Goal: Task Accomplishment & Management: Manage account settings

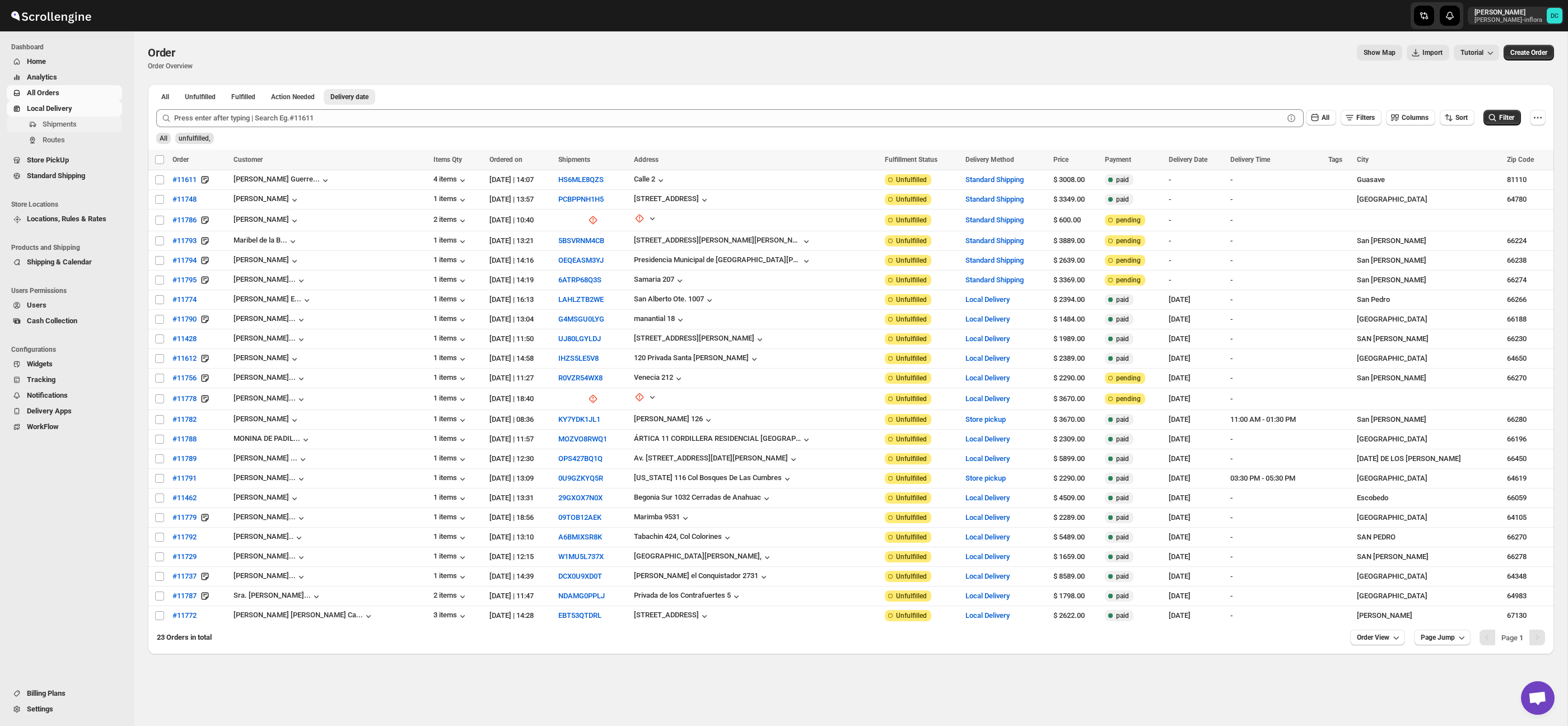
click at [63, 127] on span "Shipments" at bounding box center [59, 123] width 34 height 8
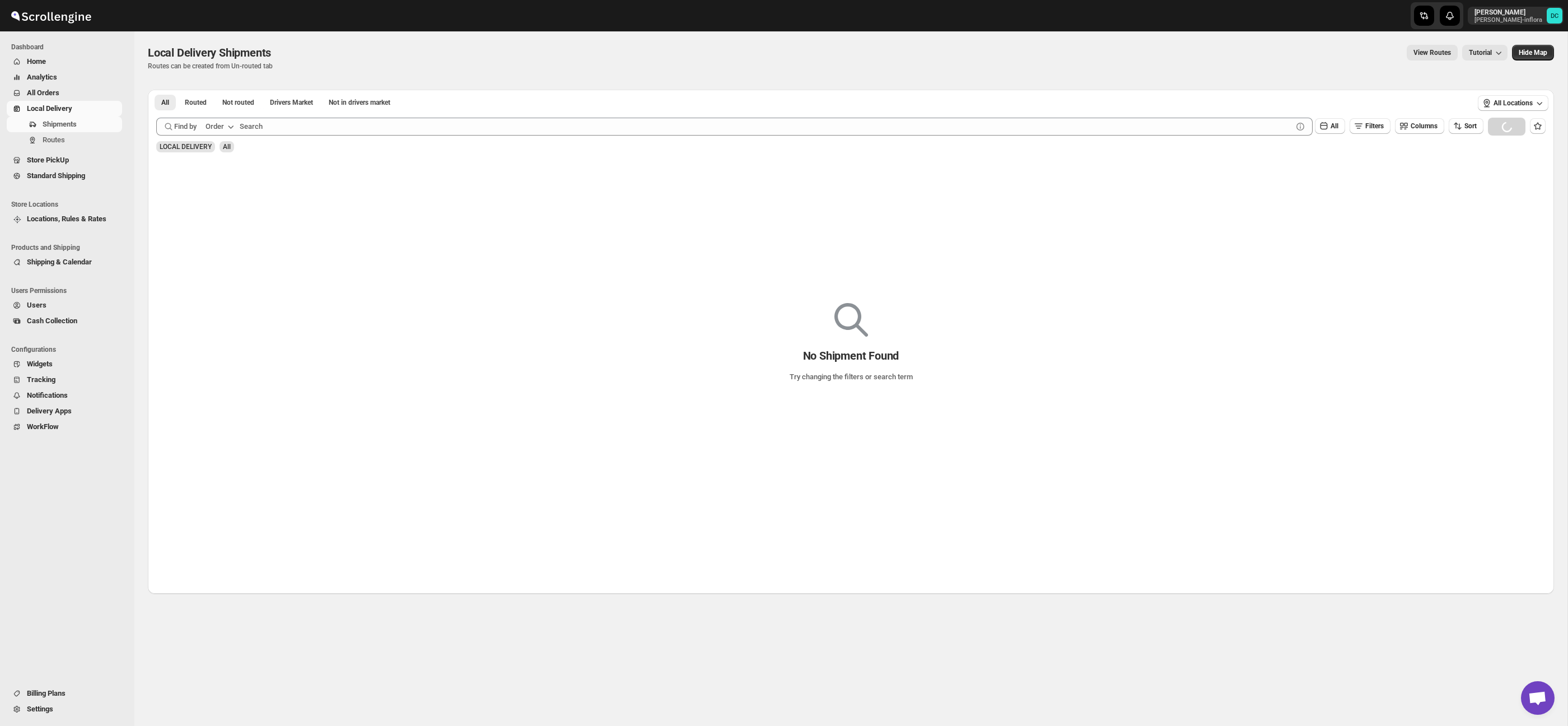
click at [74, 90] on span "All Orders" at bounding box center [73, 93] width 93 height 11
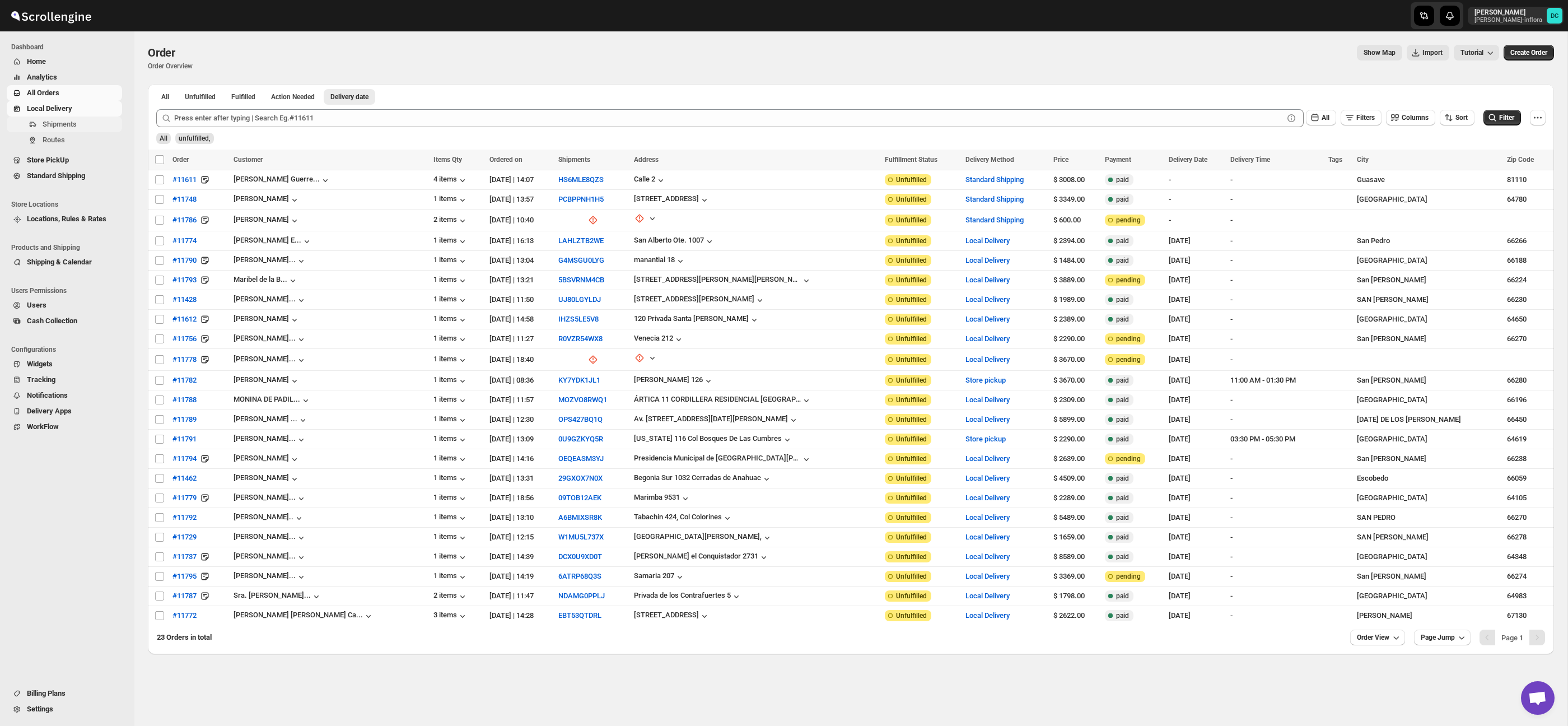
click at [91, 129] on span "Shipments" at bounding box center [81, 124] width 77 height 11
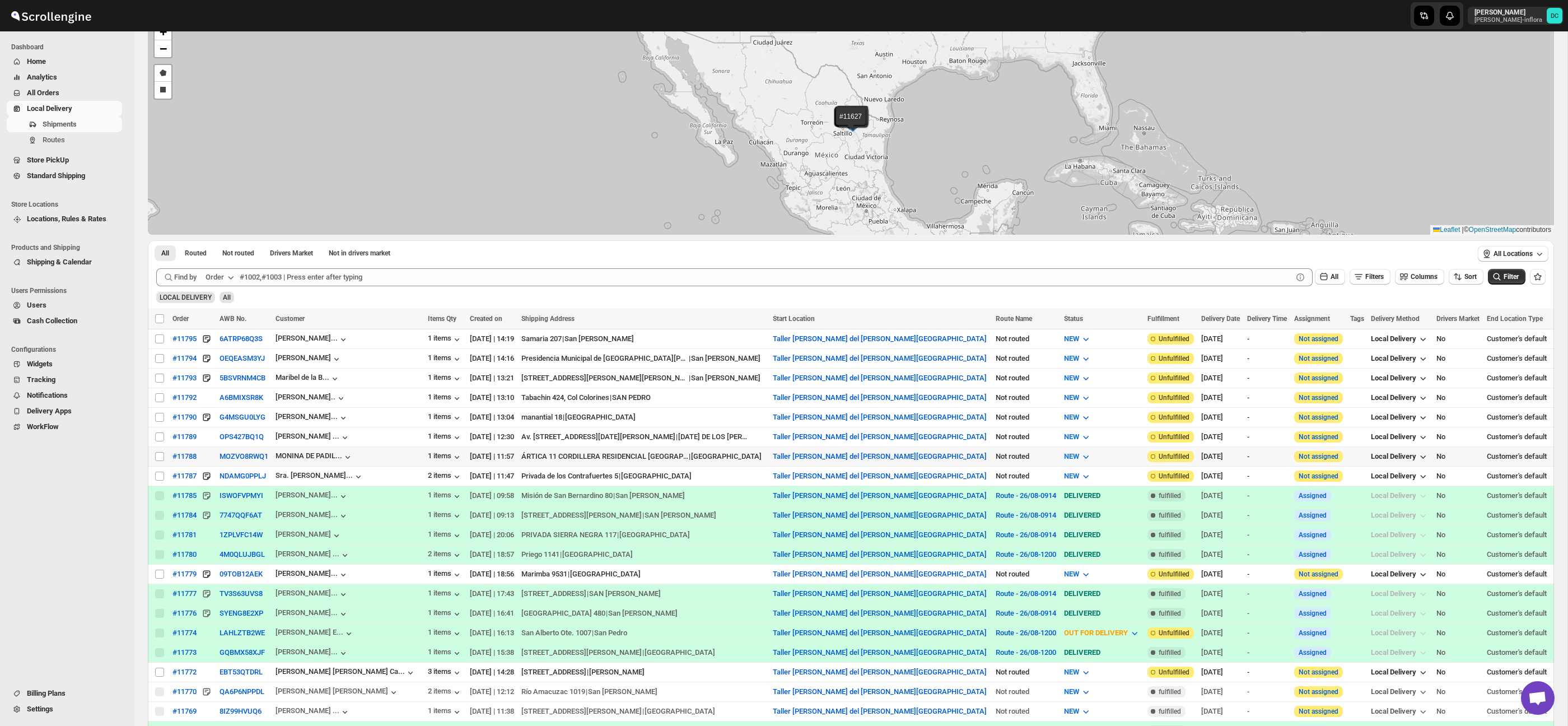
scroll to position [71, 0]
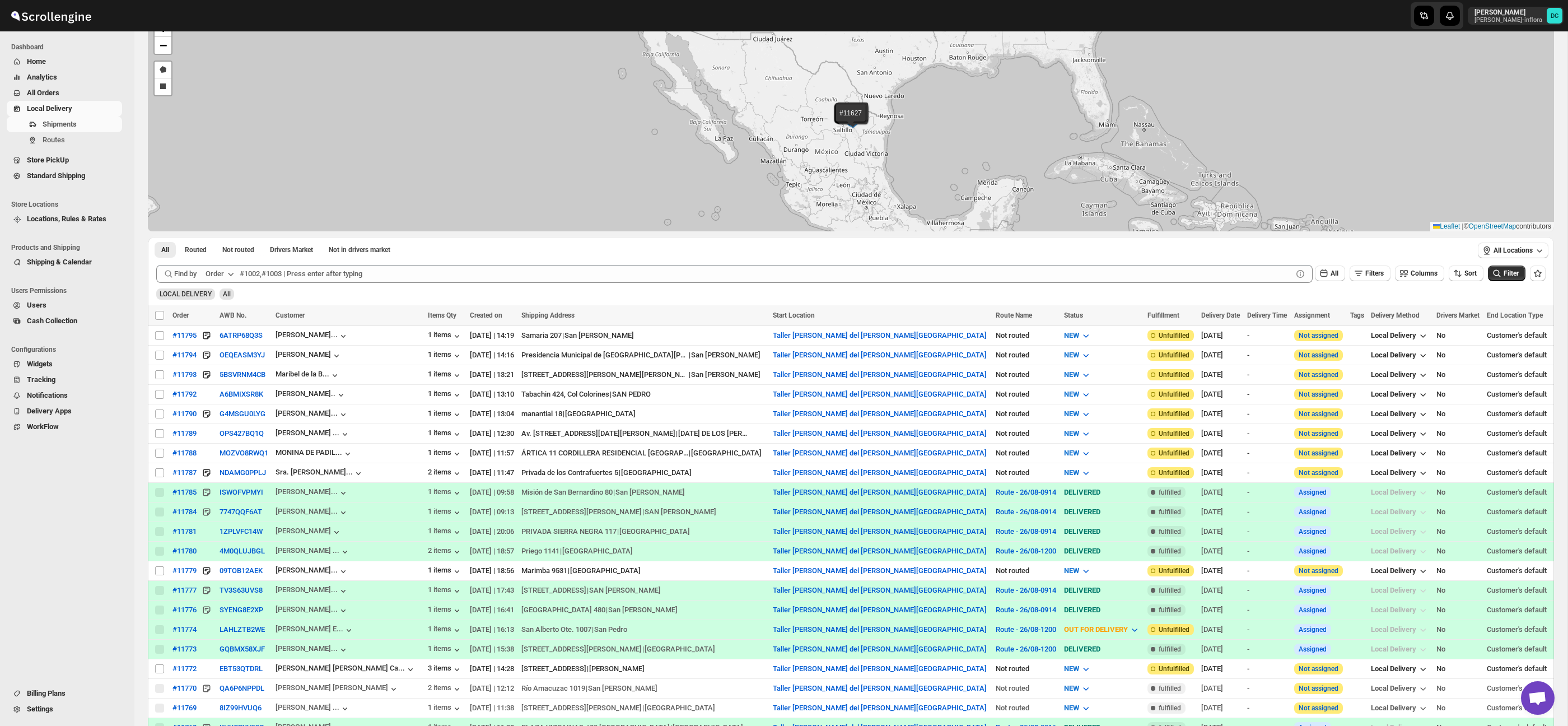
click at [62, 95] on span "All Orders" at bounding box center [73, 93] width 93 height 11
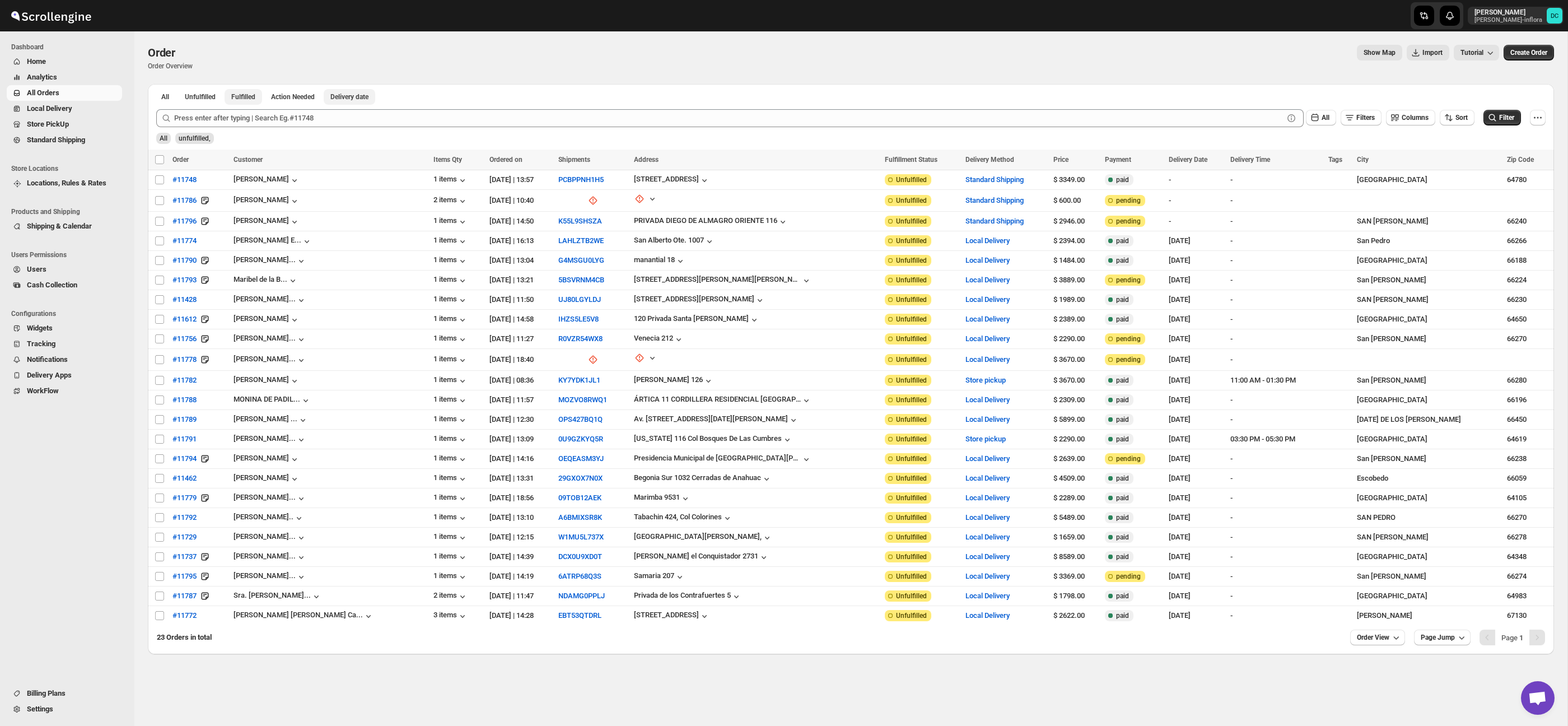
click at [251, 97] on span "Fulfilled" at bounding box center [243, 97] width 24 height 9
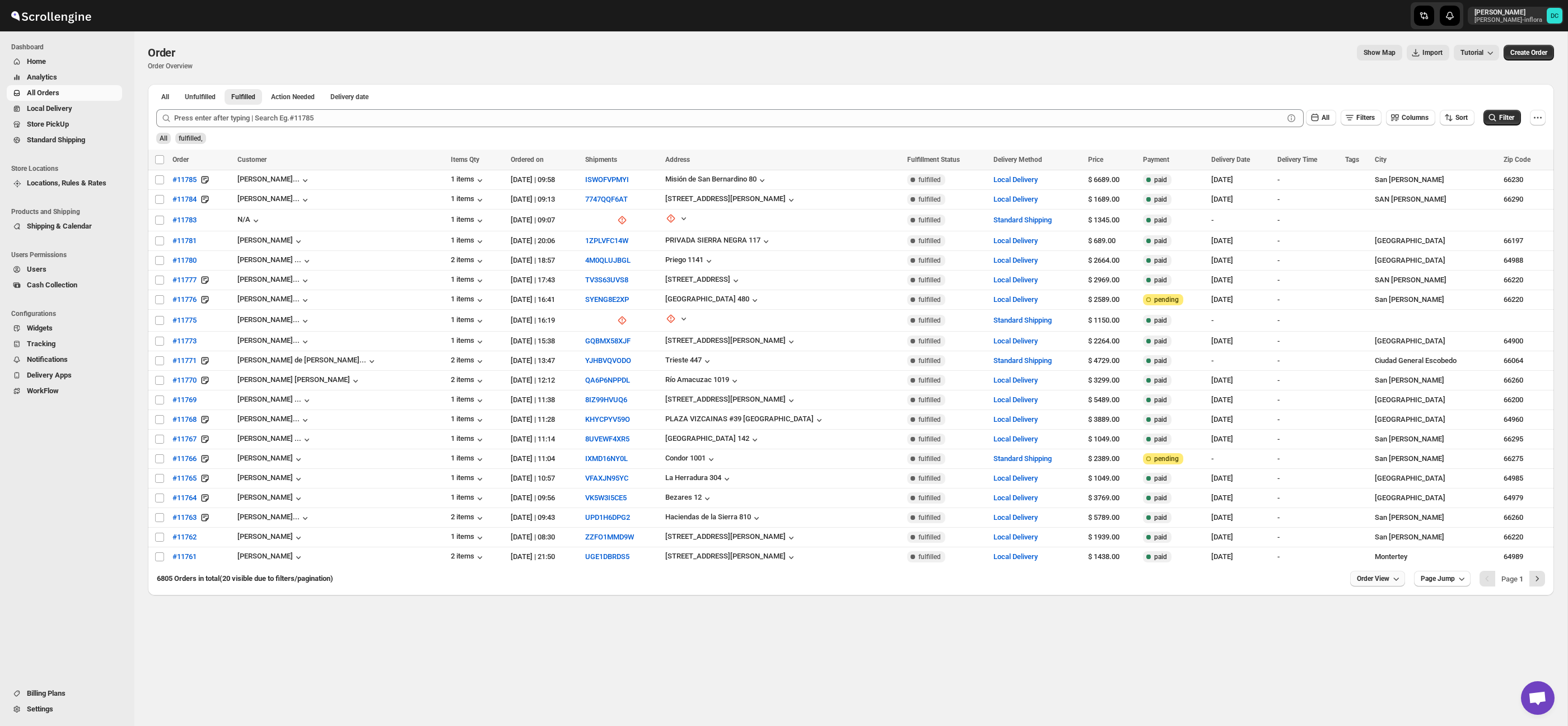
click at [1359, 580] on span "Order View" at bounding box center [1373, 578] width 33 height 9
click at [1376, 554] on div "Set" at bounding box center [1373, 555] width 56 height 13
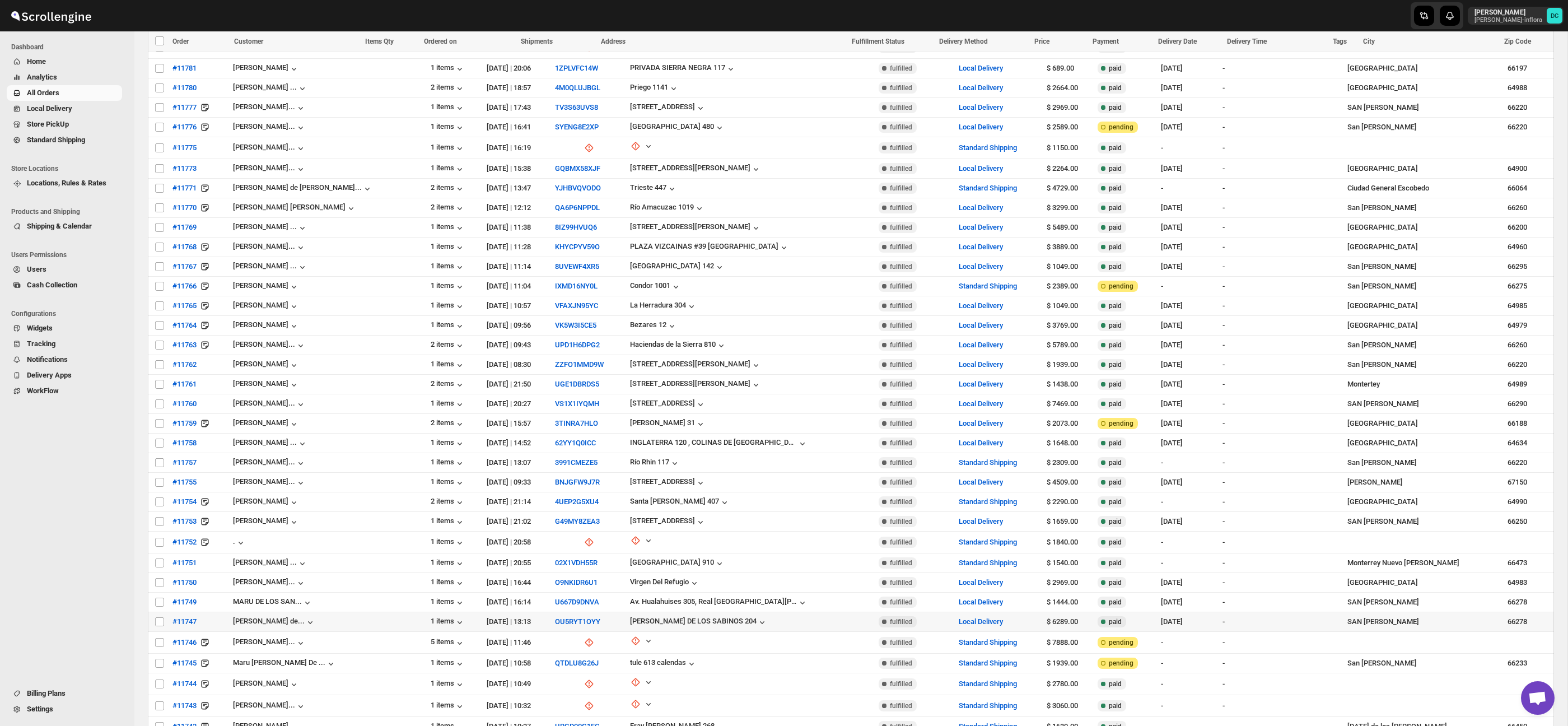
scroll to position [67, 0]
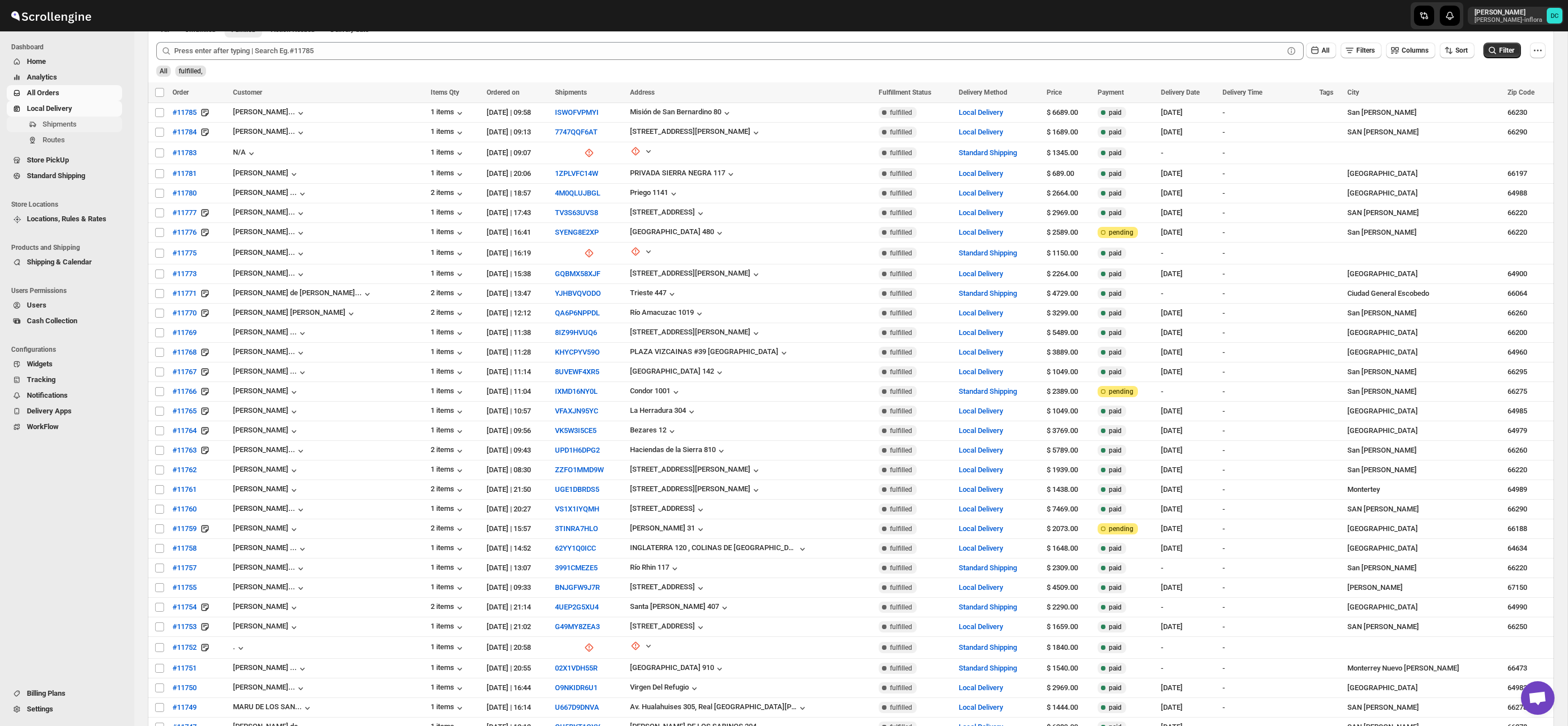
click at [84, 126] on span "Shipments" at bounding box center [81, 124] width 77 height 11
